Goal: Find specific page/section: Find specific page/section

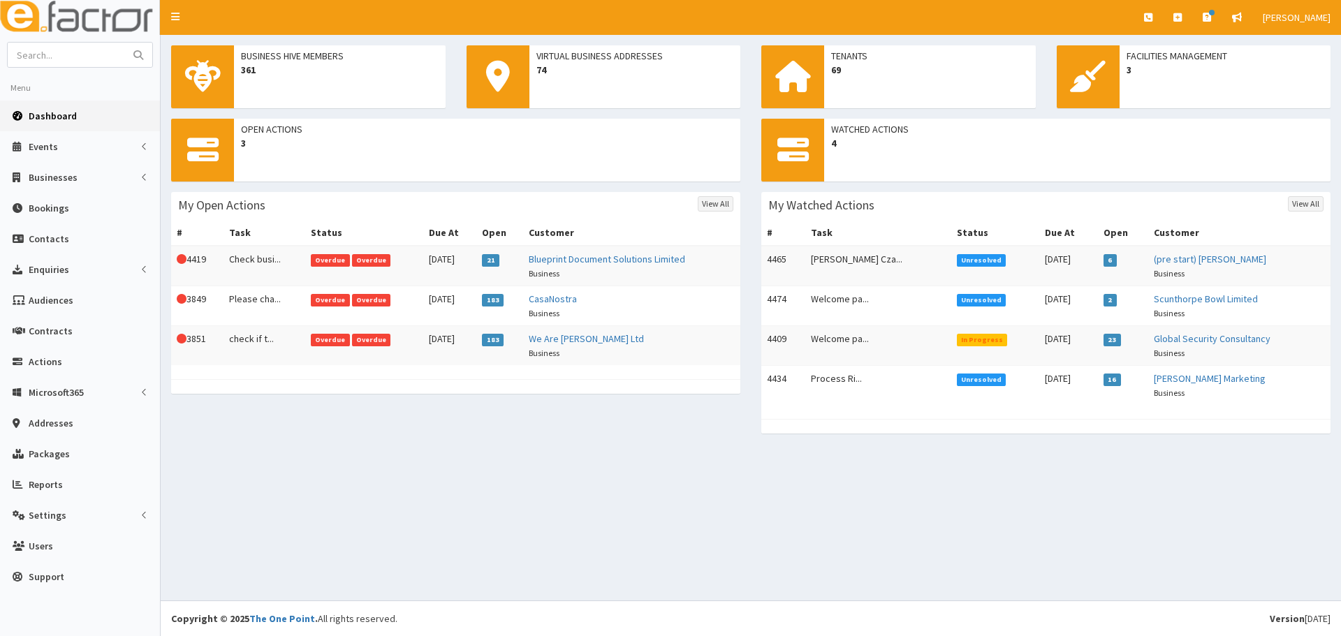
click at [58, 112] on span "Dashboard" at bounding box center [53, 116] width 48 height 13
click at [76, 162] on link "Businesses" at bounding box center [80, 177] width 160 height 31
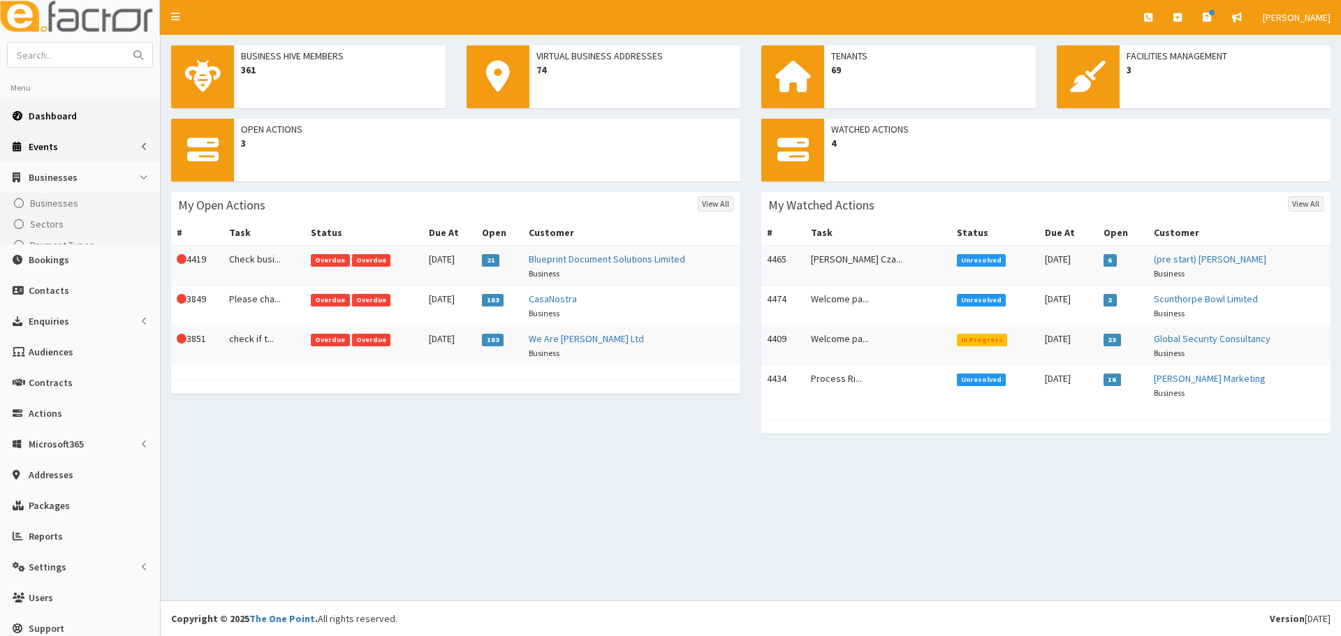
click at [72, 143] on link "Events" at bounding box center [80, 146] width 160 height 31
click at [50, 173] on span "Events" at bounding box center [44, 172] width 29 height 13
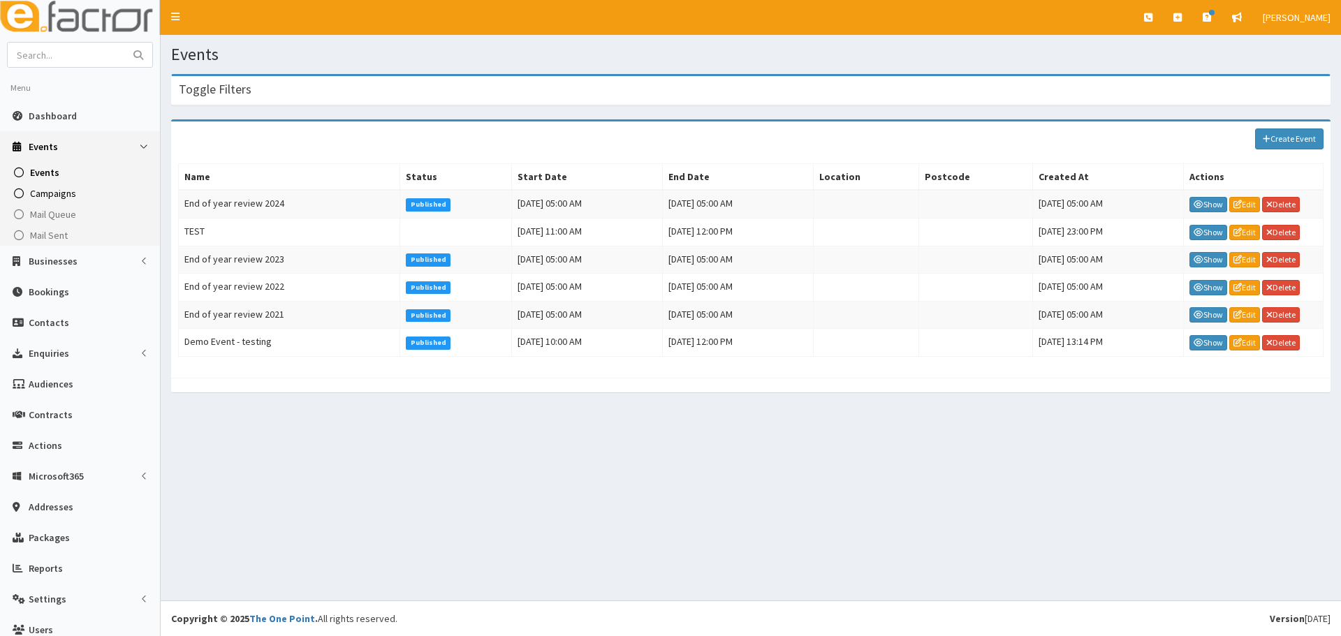
click at [54, 196] on span "Campaigns" at bounding box center [53, 193] width 46 height 13
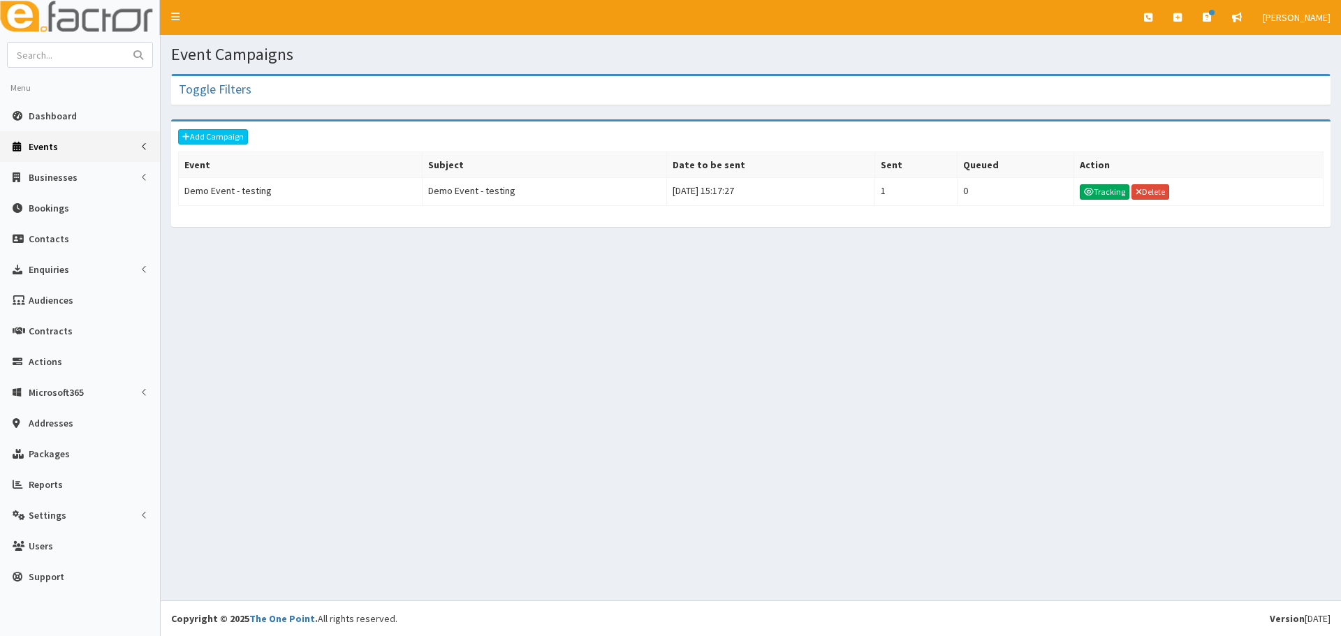
click at [66, 149] on link "Events" at bounding box center [80, 146] width 160 height 31
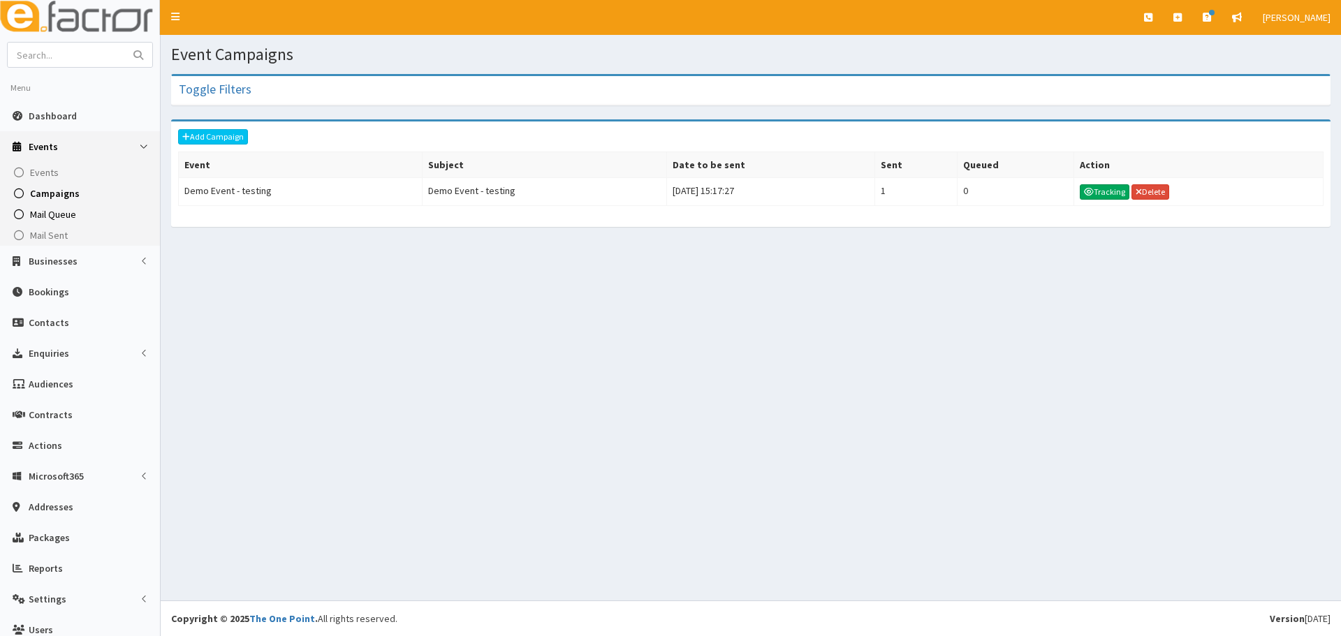
click at [54, 219] on span "Mail Queue" at bounding box center [53, 214] width 46 height 13
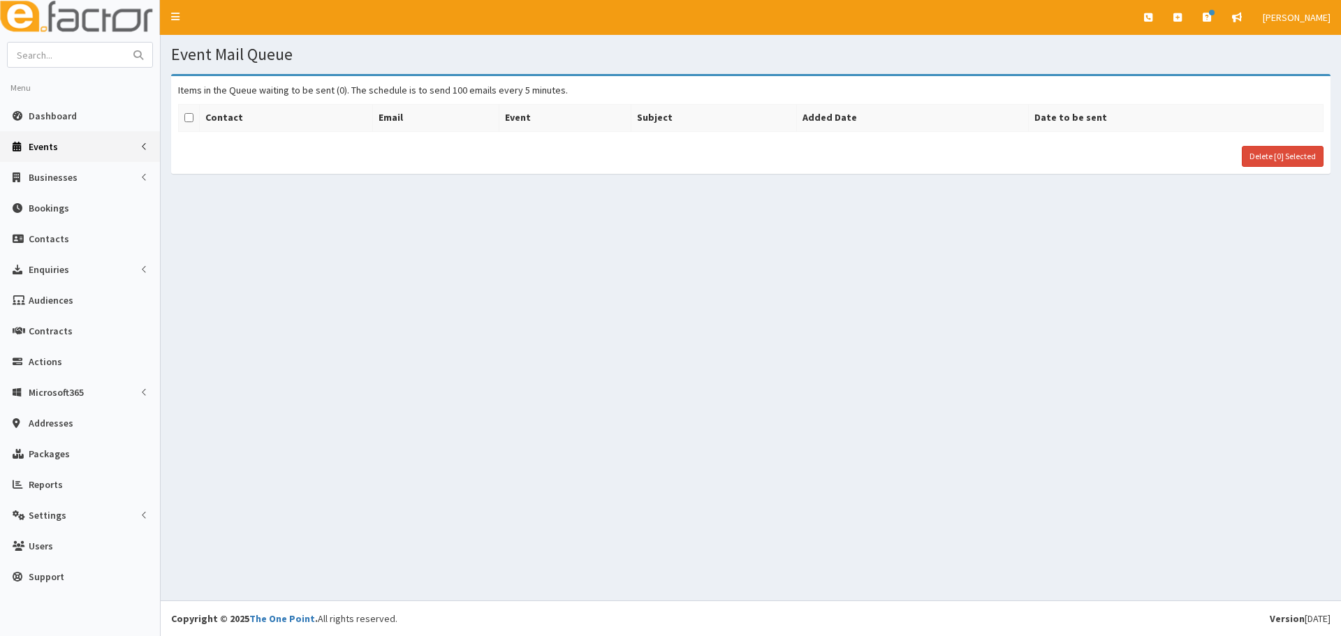
click at [67, 153] on link "Events" at bounding box center [80, 146] width 160 height 31
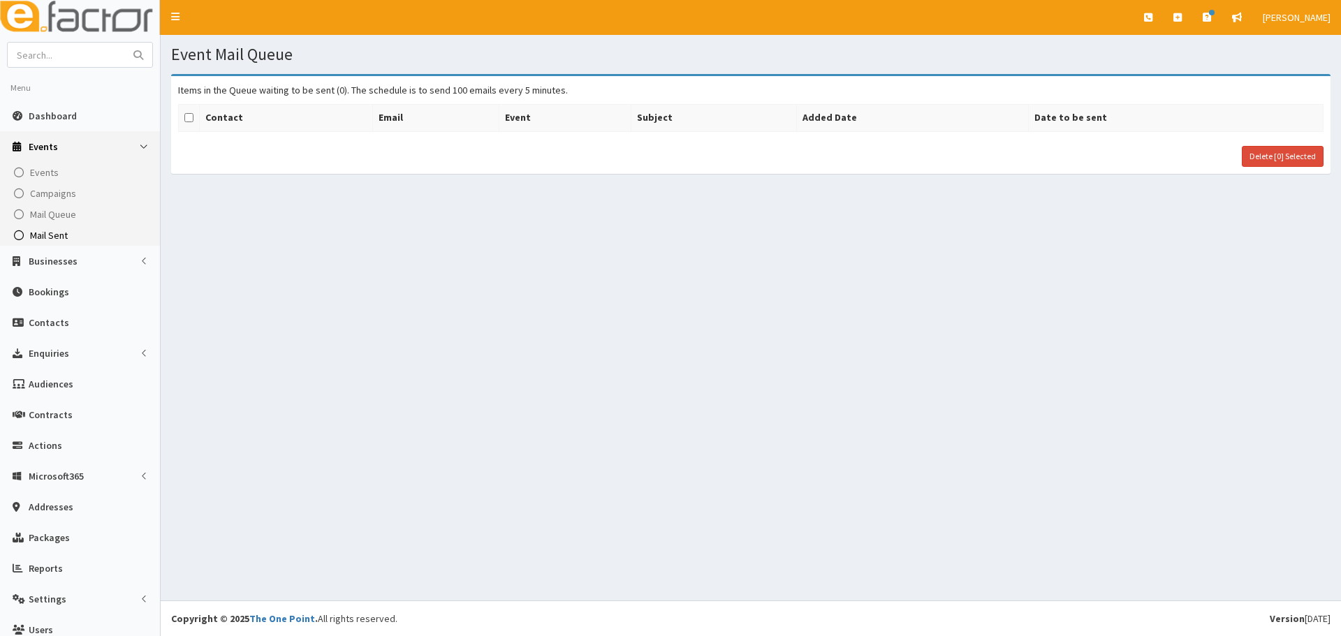
click at [59, 235] on span "Mail Sent" at bounding box center [49, 235] width 38 height 13
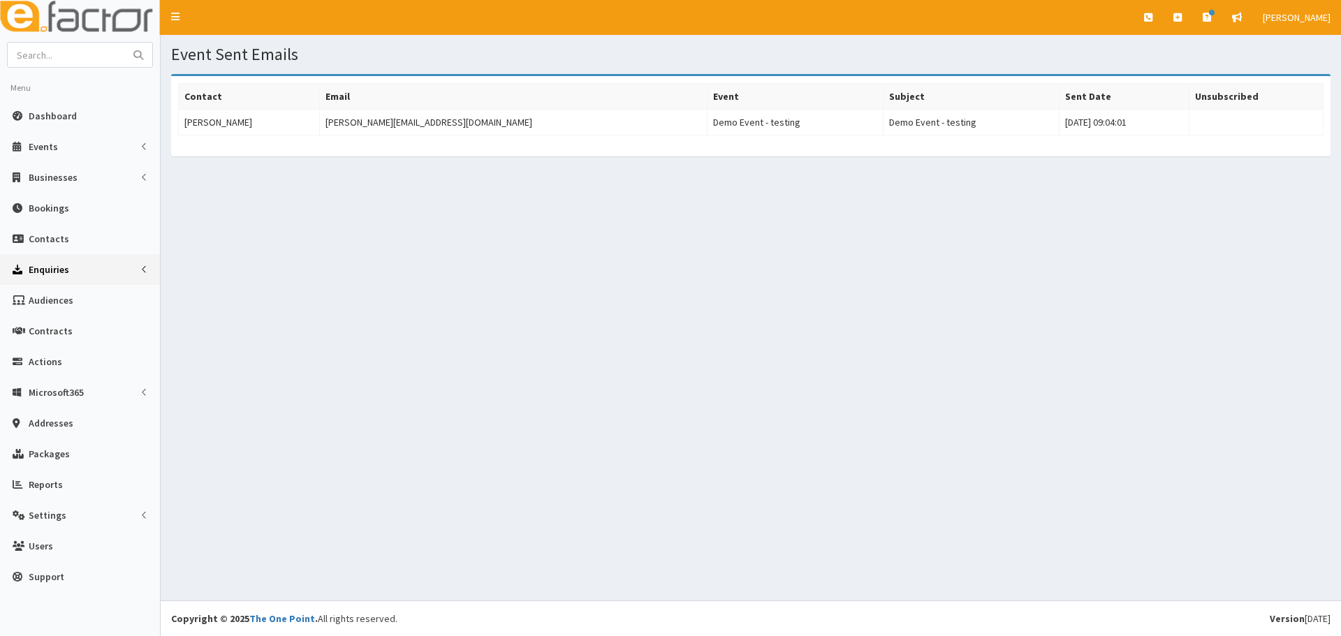
click at [75, 270] on link "Enquiries" at bounding box center [80, 269] width 160 height 31
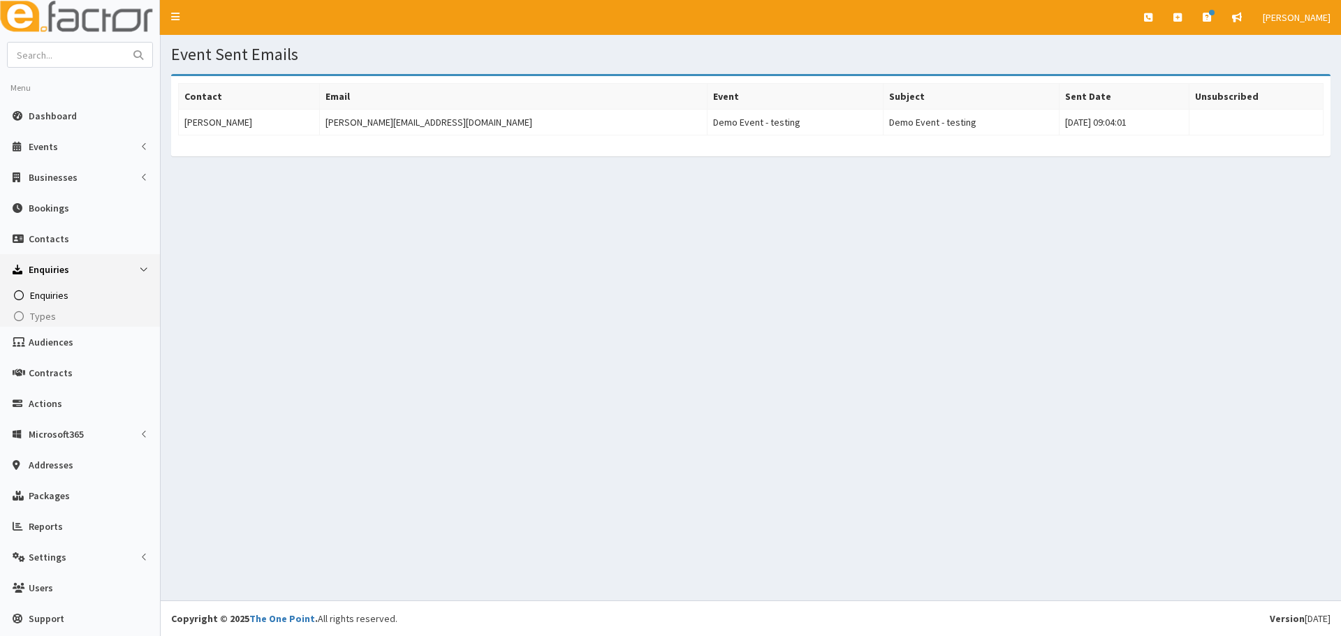
click at [49, 293] on span "Enquiries" at bounding box center [49, 295] width 38 height 13
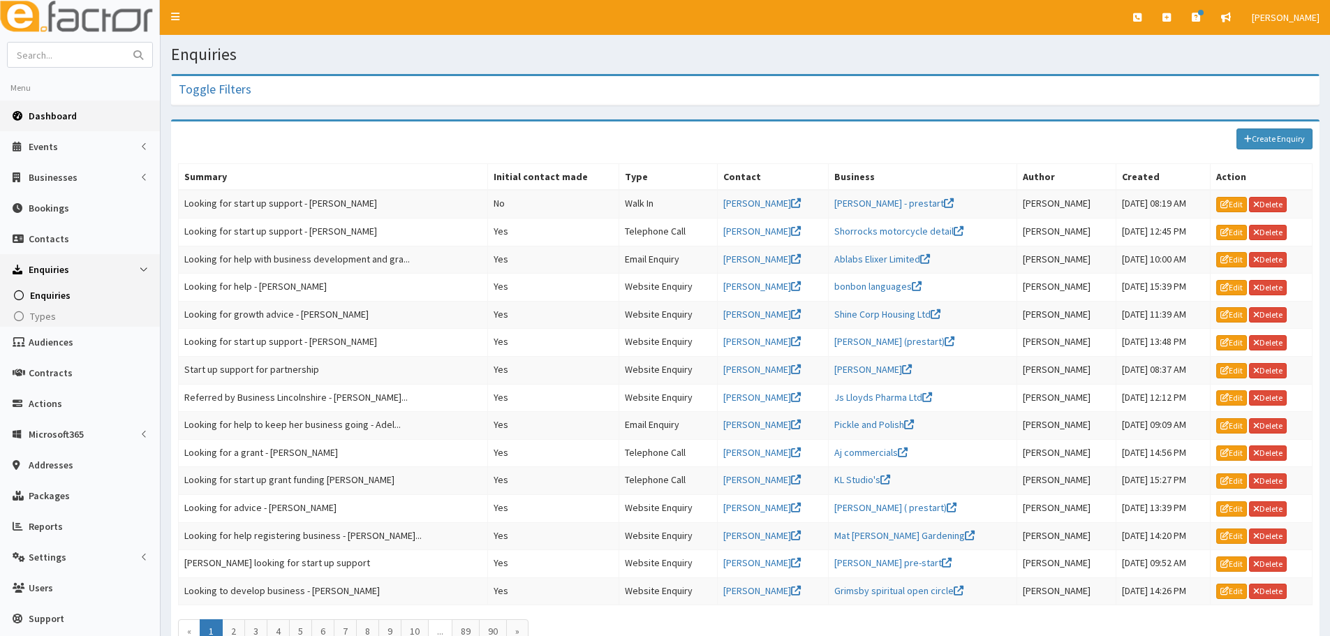
click at [47, 117] on span "Dashboard" at bounding box center [53, 116] width 48 height 13
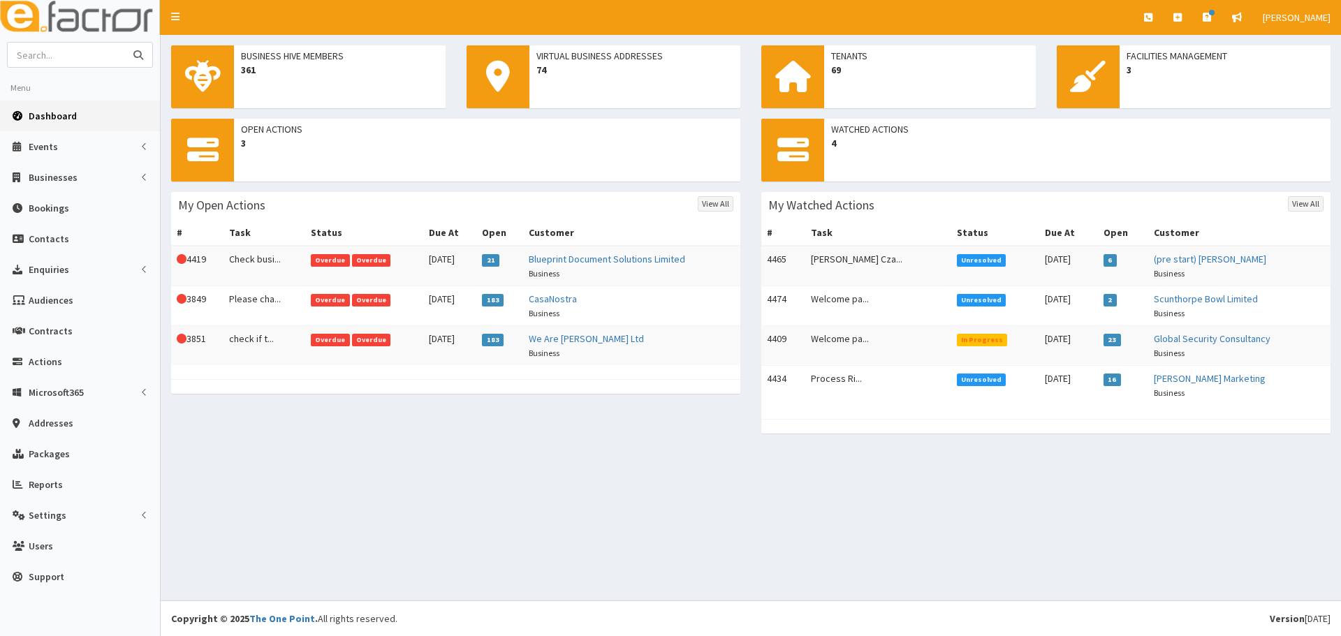
drag, startPoint x: 54, startPoint y: 62, endPoint x: 59, endPoint y: 57, distance: 7.4
click at [54, 61] on input "text" at bounding box center [66, 55] width 117 height 24
type input "skyline internet"
click at [124, 43] on button "submit" at bounding box center [138, 55] width 28 height 24
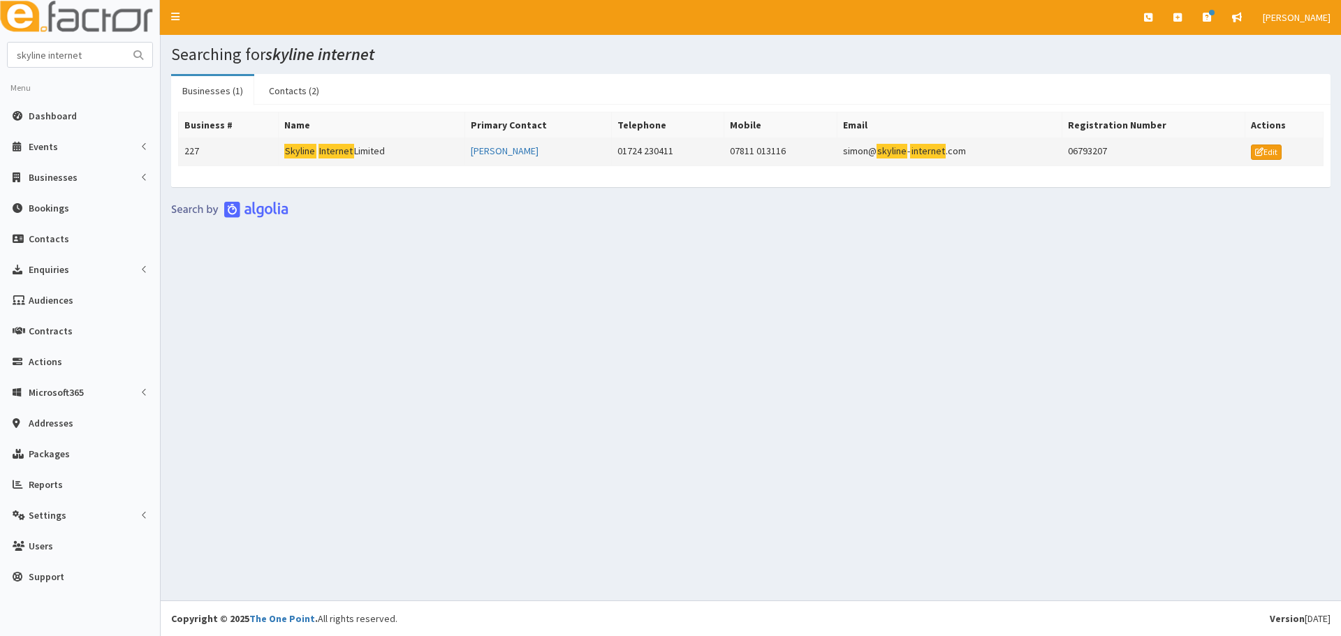
click at [378, 151] on td "Skyline Internet Limited" at bounding box center [372, 152] width 186 height 28
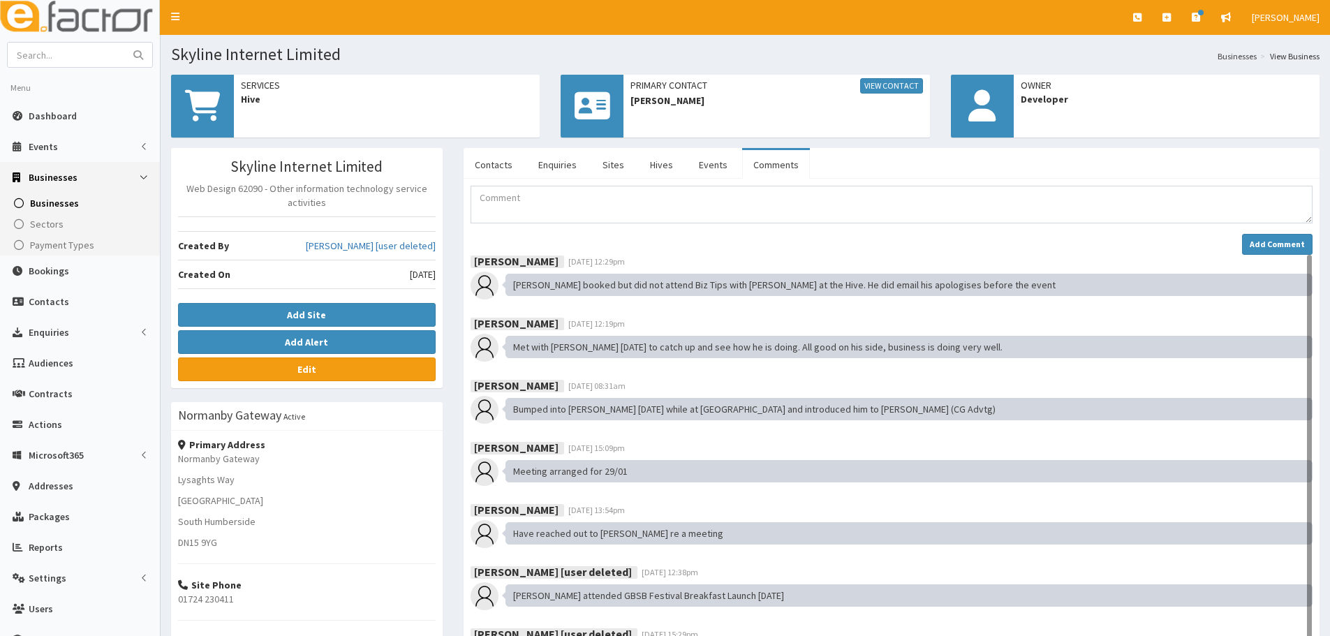
click at [674, 171] on link "Hives" at bounding box center [661, 164] width 45 height 29
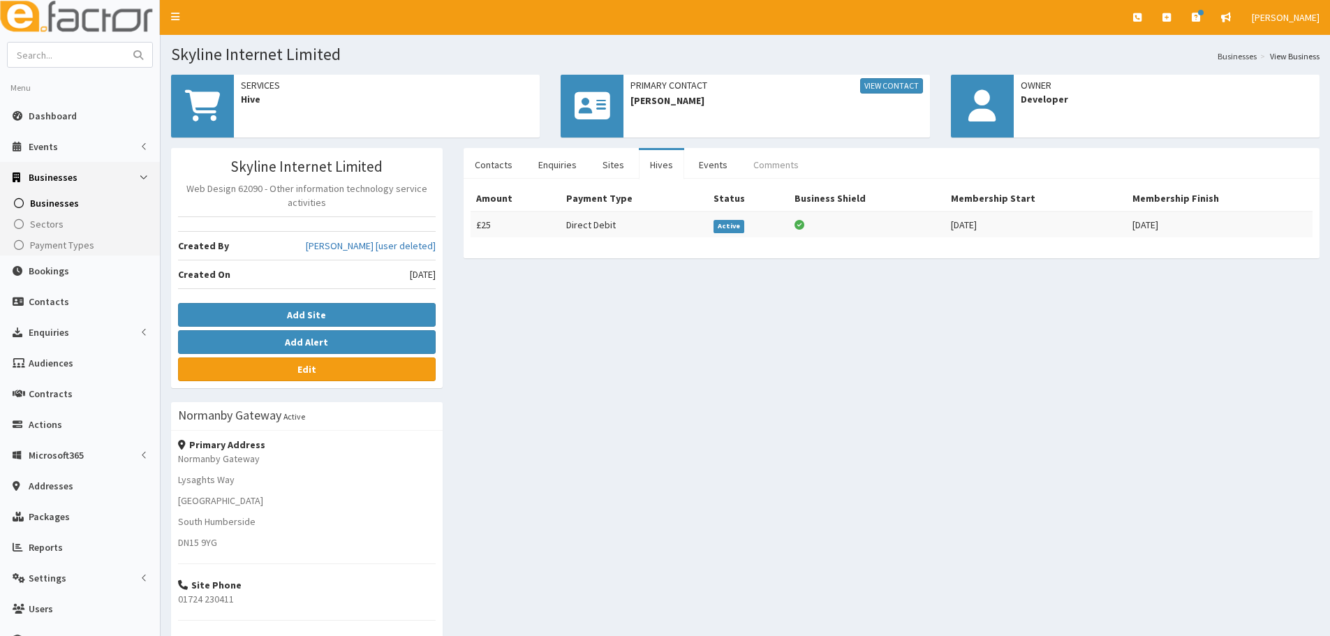
click at [772, 166] on link "Comments" at bounding box center [776, 164] width 68 height 29
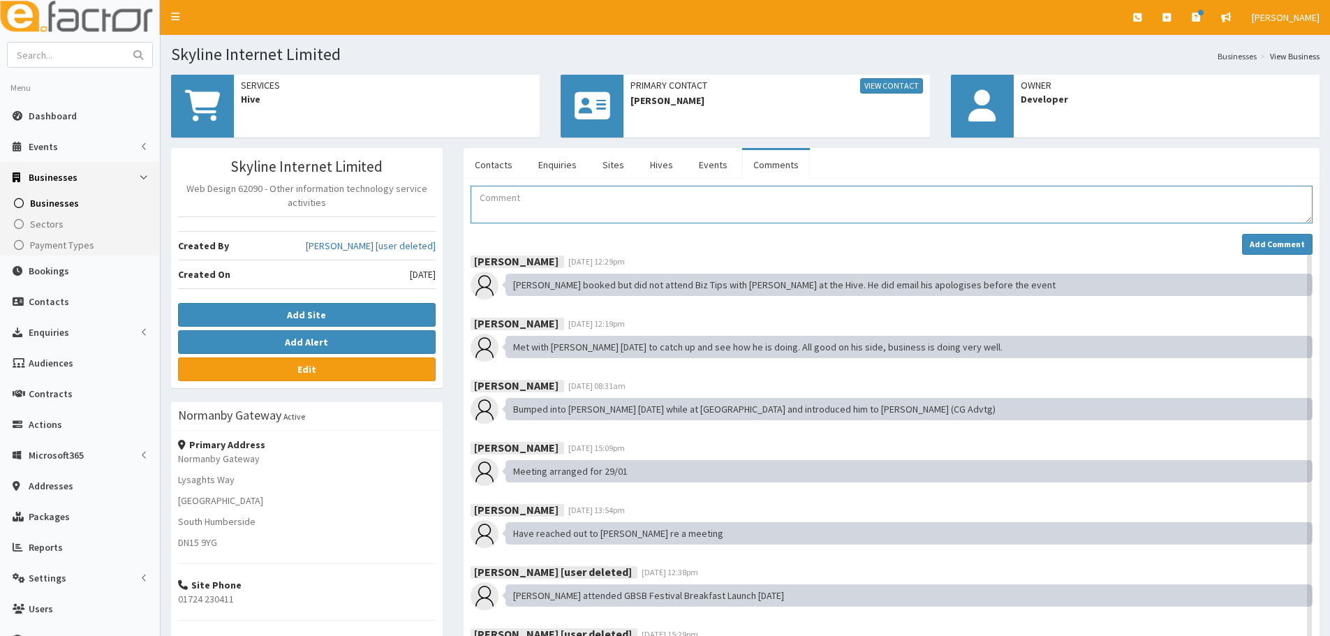
click at [784, 194] on textarea "Comment" at bounding box center [892, 205] width 842 height 38
